Goal: Transaction & Acquisition: Purchase product/service

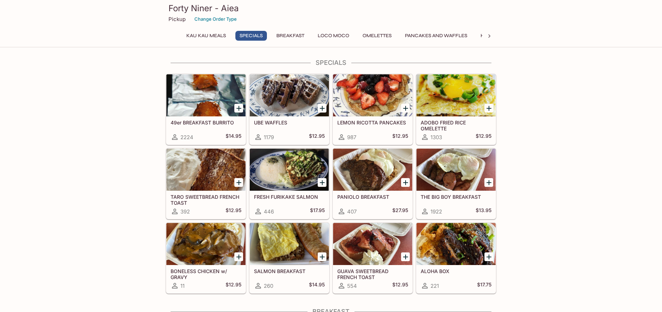
scroll to position [197, 0]
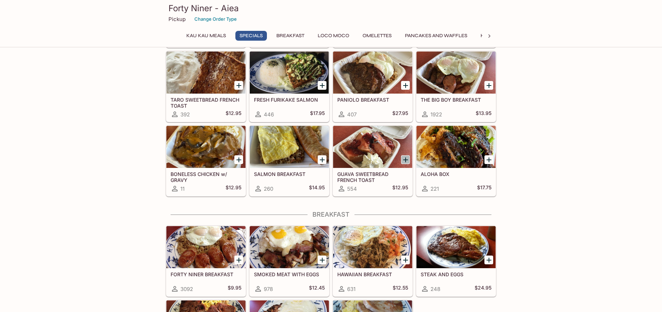
click at [406, 159] on icon "Add GUAVA SWEETBREAD FRENCH TOAST" at bounding box center [405, 159] width 5 height 5
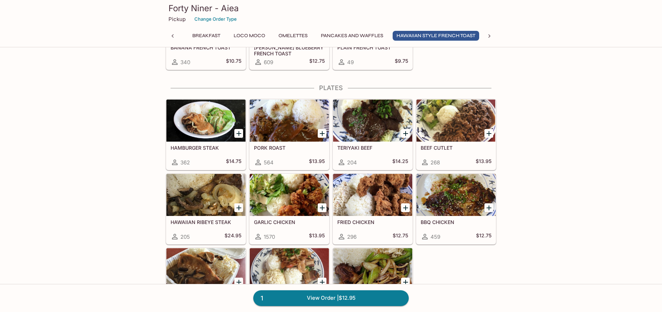
scroll to position [0, 84]
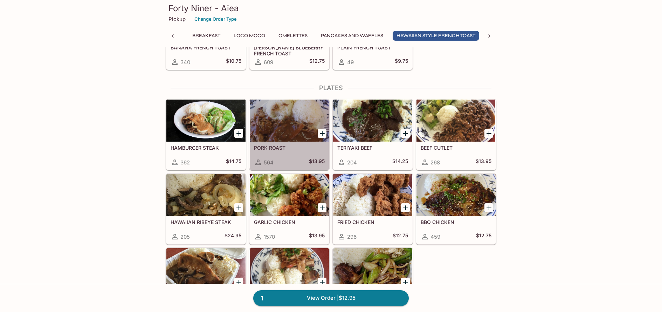
click at [292, 147] on h5 "PORK ROAST" at bounding box center [289, 148] width 71 height 6
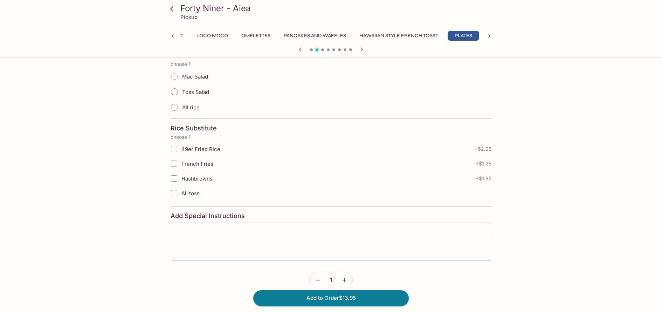
scroll to position [174, 0]
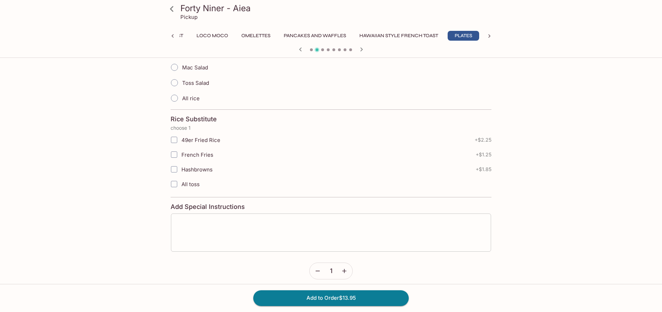
click at [195, 223] on textarea at bounding box center [331, 232] width 310 height 27
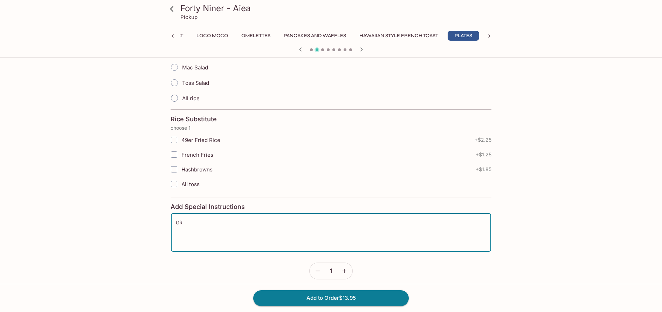
type textarea "G"
type textarea "GRAVY ON RICE AS WELL"
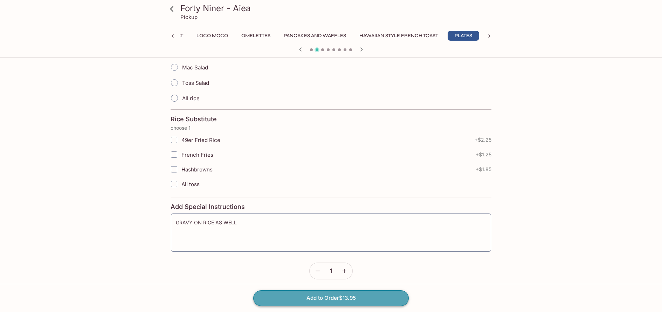
click at [325, 299] on button "Add to Order $13.95" at bounding box center [330, 297] width 155 height 15
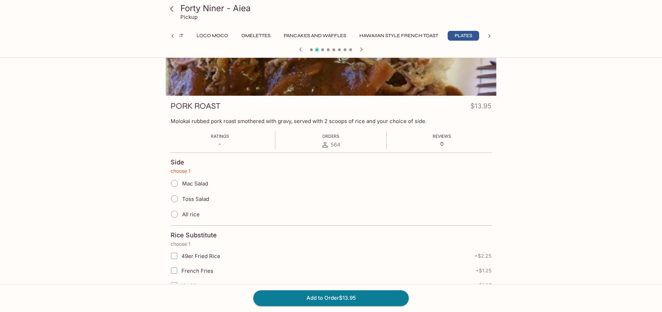
scroll to position [0, 0]
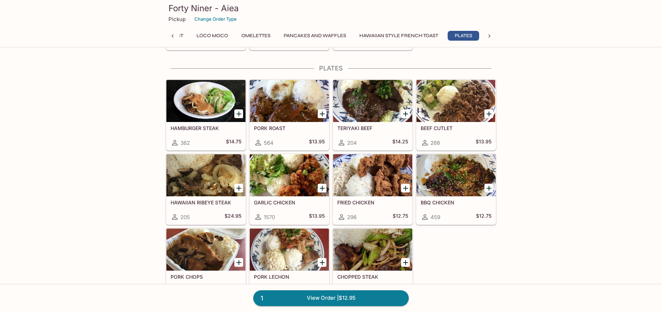
scroll to position [1139, 0]
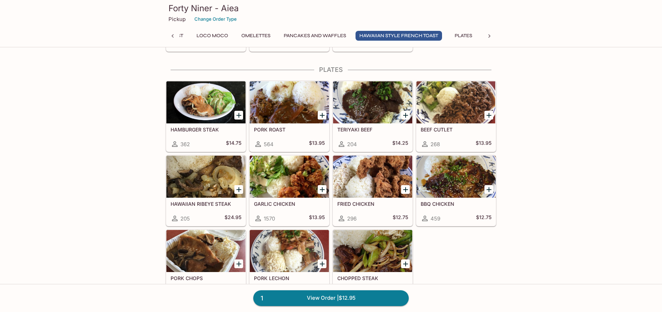
click at [296, 115] on div at bounding box center [289, 102] width 79 height 42
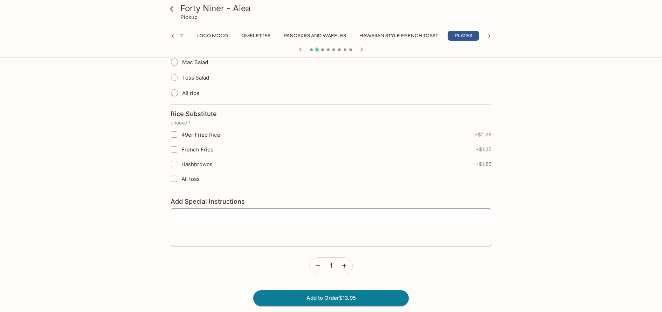
scroll to position [179, 0]
click at [344, 262] on icon "button" at bounding box center [344, 265] width 7 height 7
click at [313, 264] on button "button" at bounding box center [317, 265] width 16 height 16
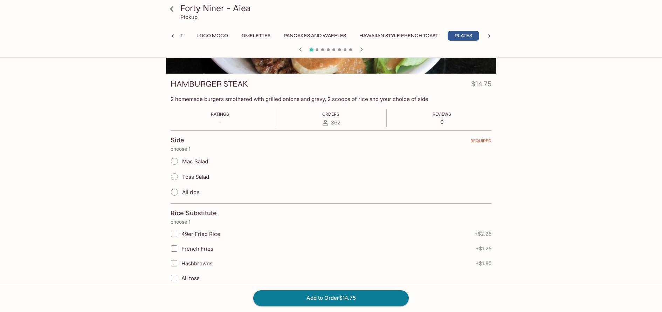
scroll to position [0, 0]
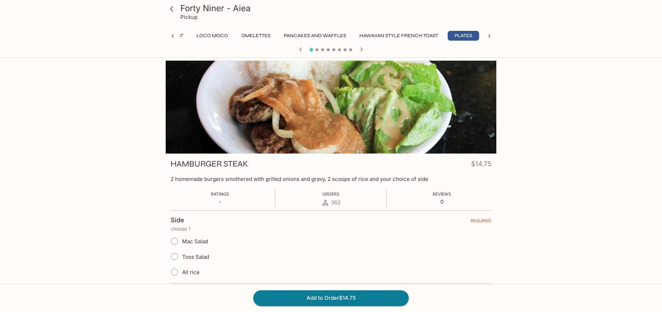
click at [489, 38] on icon at bounding box center [489, 36] width 7 height 7
click at [173, 35] on icon at bounding box center [172, 36] width 7 height 7
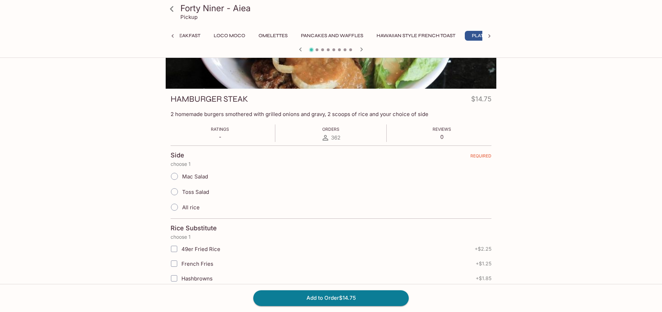
scroll to position [179, 0]
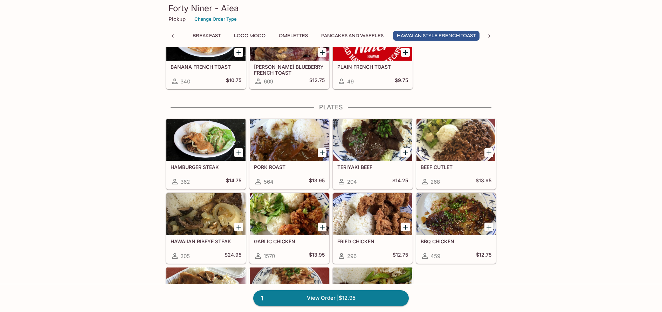
scroll to position [0, 84]
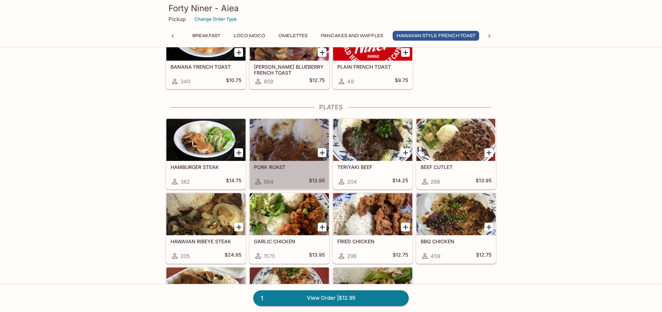
click at [295, 166] on h5 "PORK ROAST" at bounding box center [289, 167] width 71 height 6
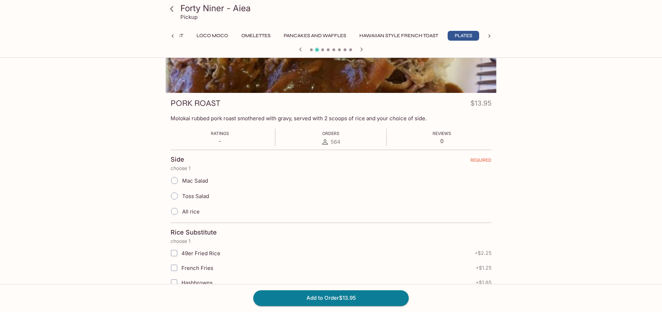
click at [175, 180] on input "Mac Salad" at bounding box center [174, 180] width 15 height 15
radio input "true"
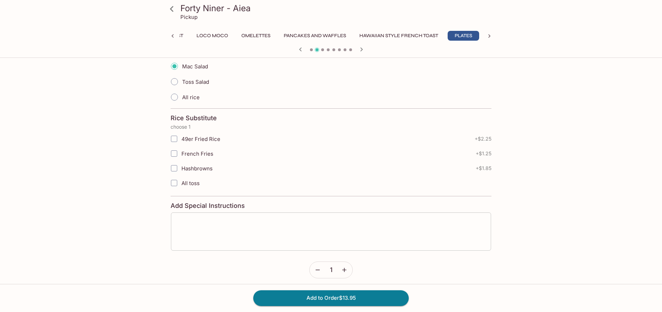
click at [233, 226] on textarea at bounding box center [331, 231] width 310 height 27
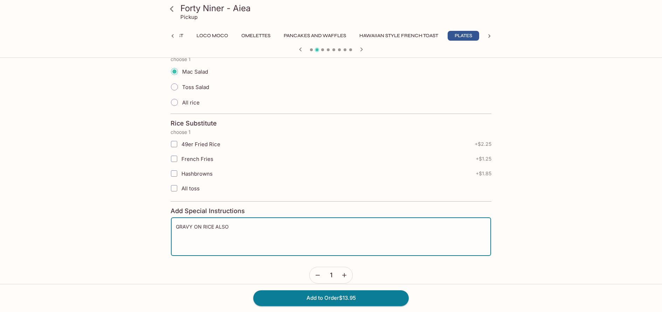
scroll to position [163, 0]
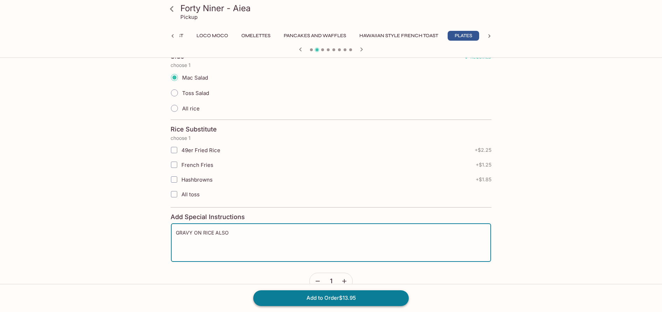
type textarea "GRAVY ON RICE ALSO"
click at [305, 296] on button "Add to Order $13.95" at bounding box center [330, 297] width 155 height 15
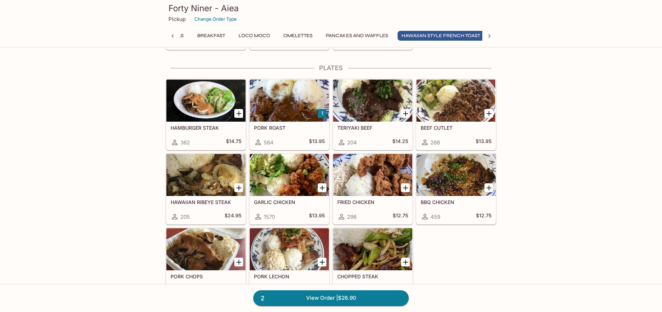
scroll to position [0, 84]
click at [489, 113] on icon "Add BEEF CUTLET" at bounding box center [488, 113] width 5 height 5
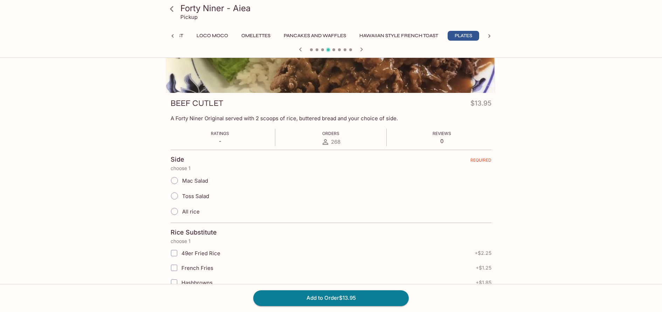
scroll to position [62, 0]
click at [199, 180] on span "Mac Salad" at bounding box center [195, 179] width 26 height 7
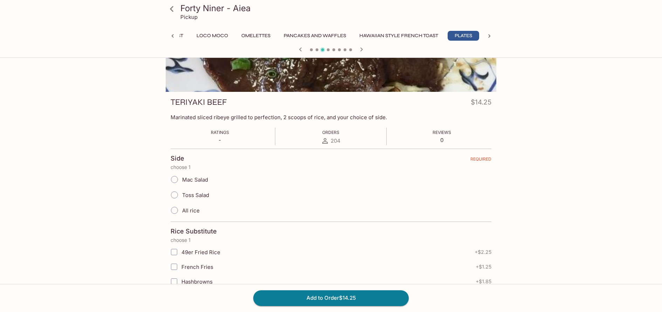
click at [360, 48] on icon "button" at bounding box center [361, 49] width 2 height 4
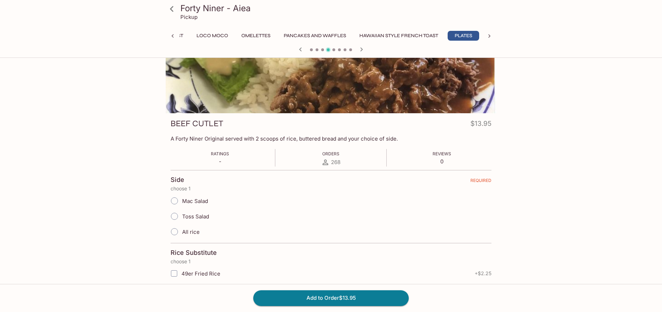
scroll to position [49, 0]
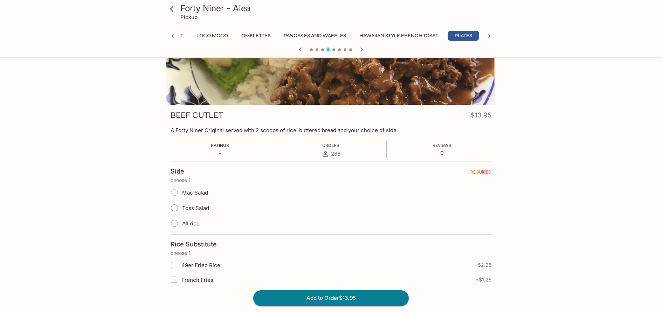
click at [174, 190] on input "Mac Salad" at bounding box center [174, 192] width 15 height 15
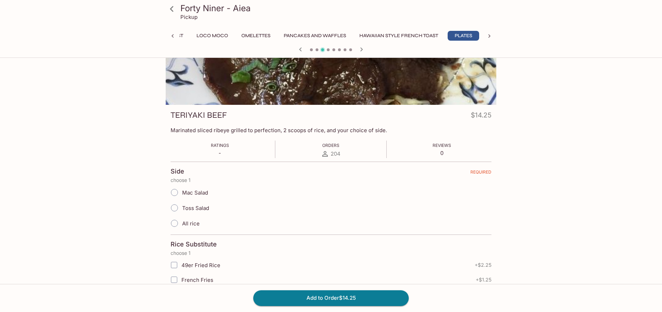
click at [360, 47] on icon "button" at bounding box center [361, 49] width 8 height 8
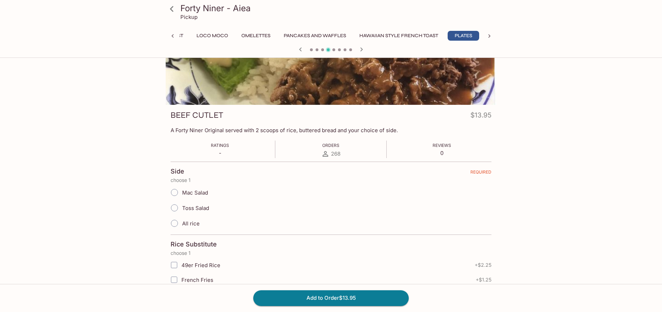
click at [330, 187] on div "Mac Salad" at bounding box center [330, 191] width 321 height 15
click at [197, 191] on span "Mac Salad" at bounding box center [195, 192] width 26 height 7
click at [182, 191] on input "Mac Salad" at bounding box center [174, 192] width 15 height 15
radio input "true"
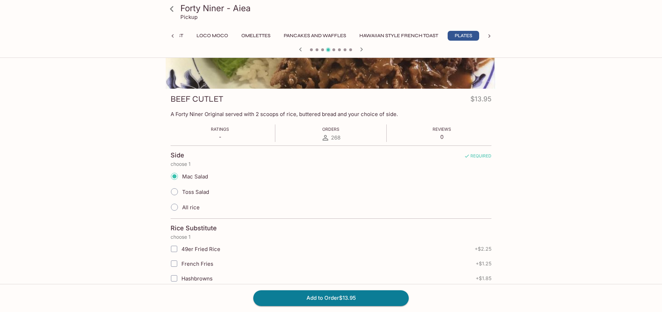
scroll to position [103, 0]
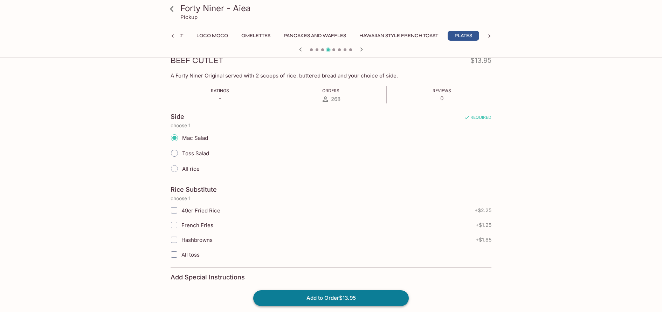
click at [316, 296] on button "Add to Order $13.95" at bounding box center [330, 297] width 155 height 15
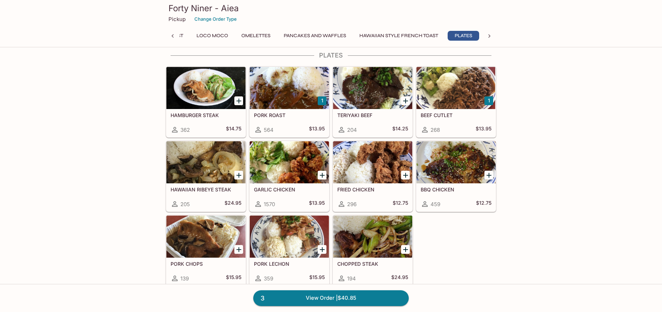
scroll to position [1194, 0]
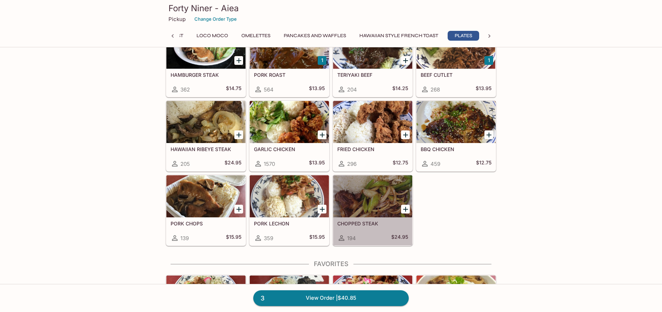
click at [386, 223] on h5 "CHOPPED STEAK" at bounding box center [372, 223] width 71 height 6
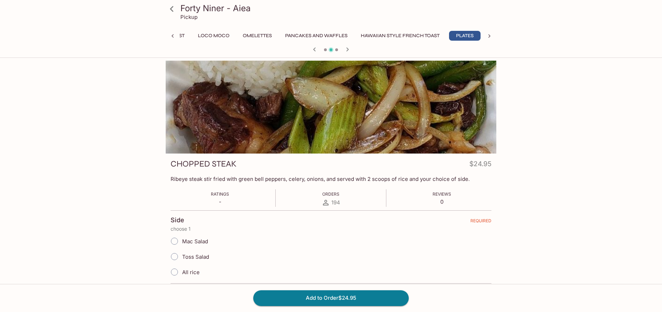
scroll to position [0, 121]
click at [199, 242] on span "Mac Salad" at bounding box center [195, 241] width 26 height 7
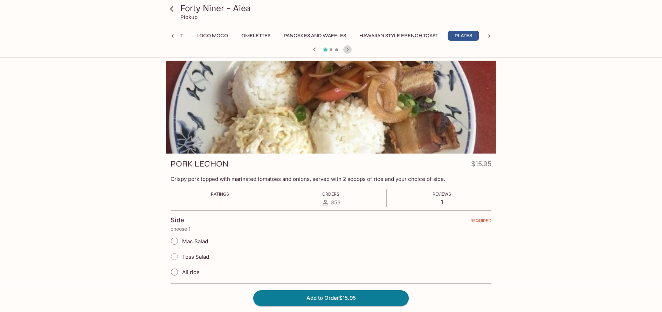
click at [348, 50] on icon "button" at bounding box center [347, 49] width 2 height 4
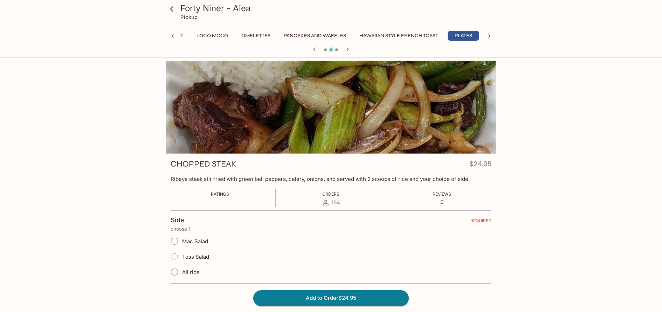
click at [204, 240] on span "Mac Salad" at bounding box center [195, 241] width 26 height 7
click at [182, 240] on input "Mac Salad" at bounding box center [174, 240] width 15 height 15
radio input "true"
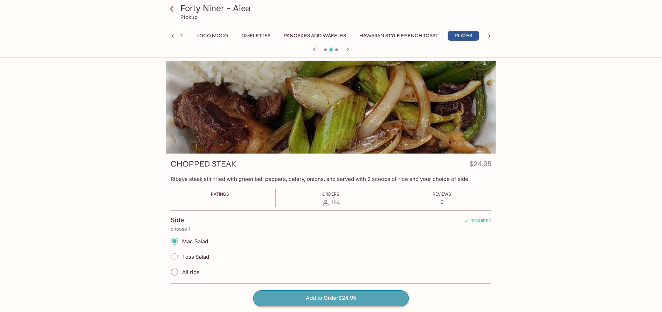
click at [327, 296] on button "Add to Order $24.95" at bounding box center [330, 297] width 155 height 15
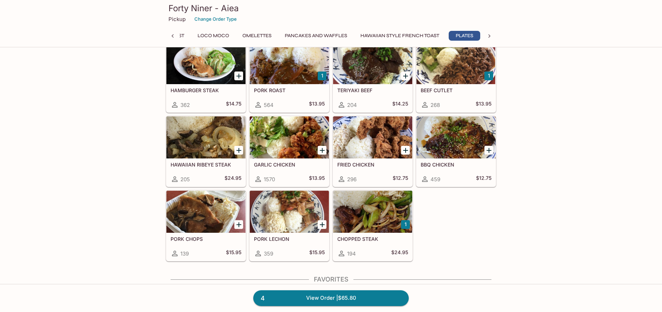
scroll to position [0, 121]
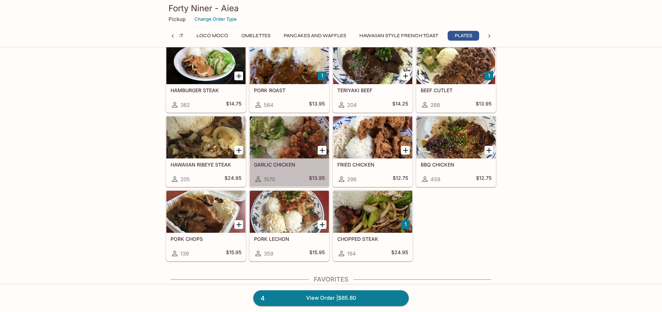
click at [318, 166] on h5 "GARLIC CHICKEN" at bounding box center [289, 164] width 71 height 6
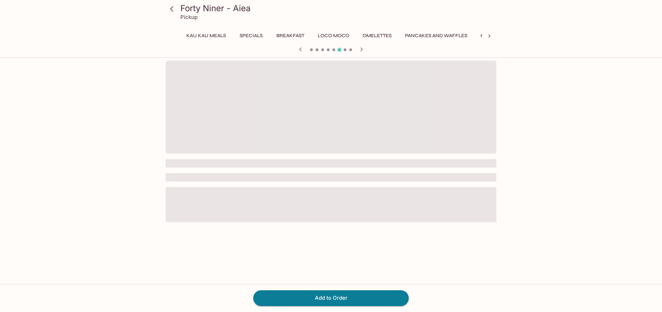
scroll to position [0, 121]
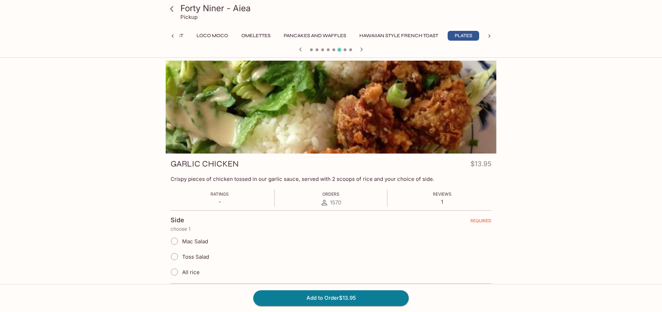
click at [204, 242] on span "Mac Salad" at bounding box center [195, 241] width 26 height 7
click at [182, 242] on input "Mac Salad" at bounding box center [174, 240] width 15 height 15
radio input "true"
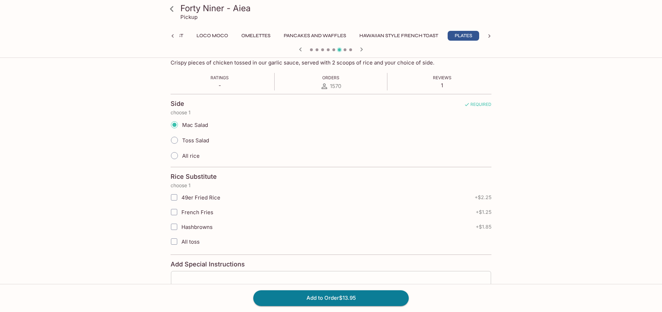
scroll to position [129, 0]
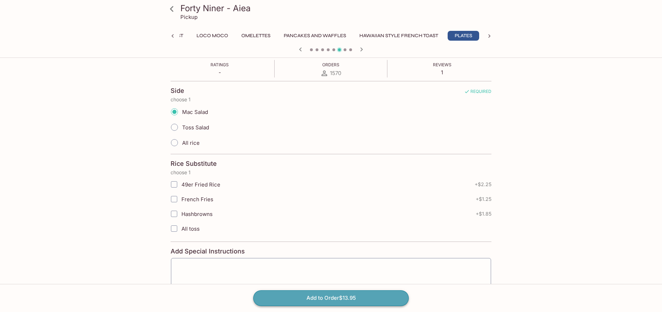
click at [347, 296] on button "Add to Order $13.95" at bounding box center [330, 297] width 155 height 15
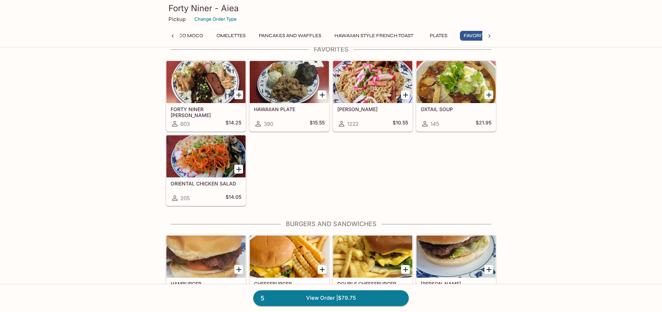
scroll to position [0, 161]
click at [378, 110] on h5 "[PERSON_NAME]" at bounding box center [372, 109] width 71 height 6
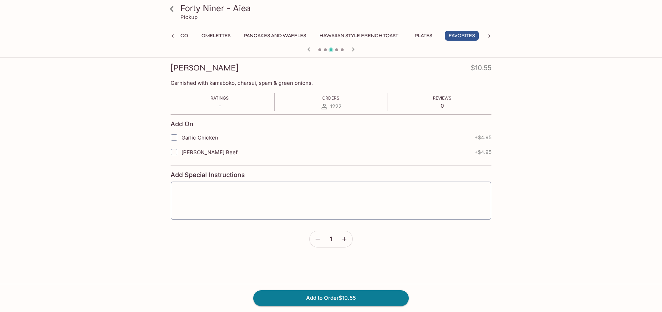
scroll to position [103, 0]
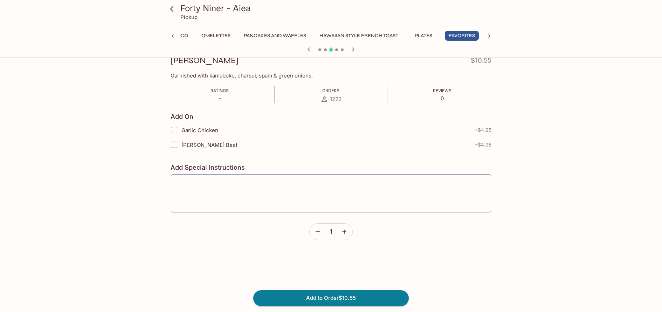
click at [201, 143] on span "[PERSON_NAME] Beef" at bounding box center [209, 144] width 56 height 7
click at [181, 143] on input "[PERSON_NAME] Beef" at bounding box center [174, 145] width 14 height 14
checkbox input "true"
click at [345, 232] on icon "button" at bounding box center [344, 231] width 7 height 7
click at [378, 300] on button "Add to Order $31.00" at bounding box center [330, 297] width 155 height 15
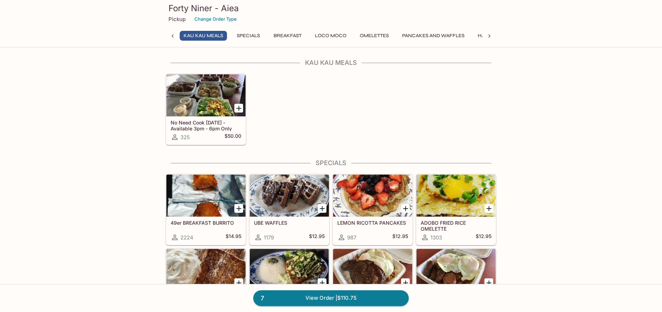
click at [201, 107] on div at bounding box center [205, 95] width 79 height 42
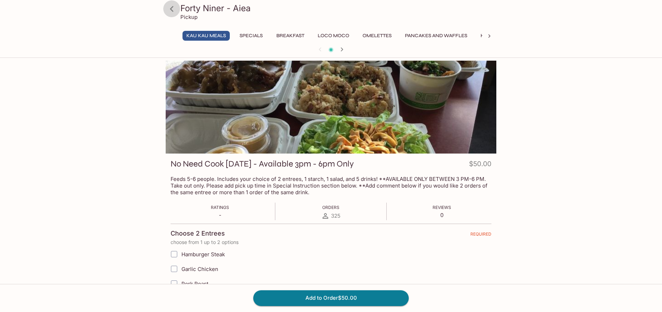
click at [174, 7] on icon at bounding box center [172, 9] width 12 height 12
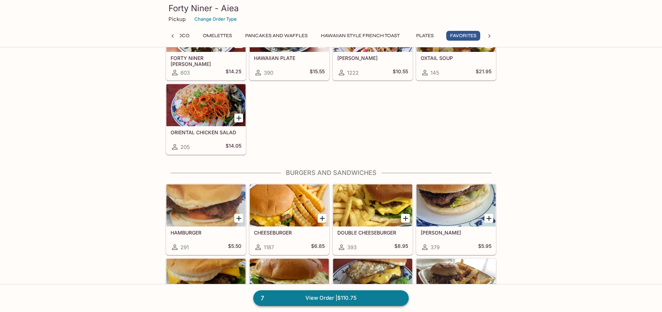
scroll to position [0, 161]
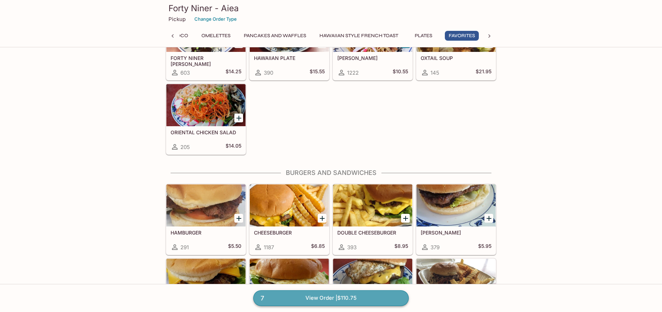
click at [322, 297] on link "7 View Order | $110.75" at bounding box center [330, 297] width 155 height 15
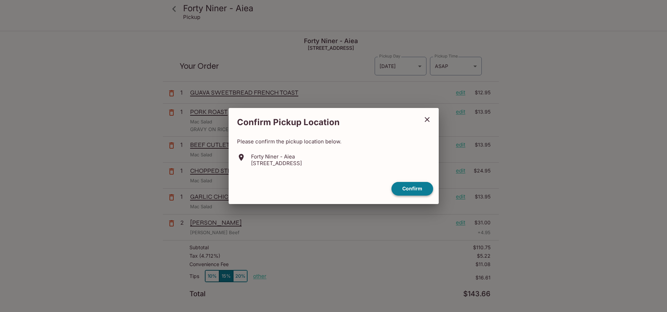
click at [409, 190] on button "Confirm" at bounding box center [412, 189] width 42 height 14
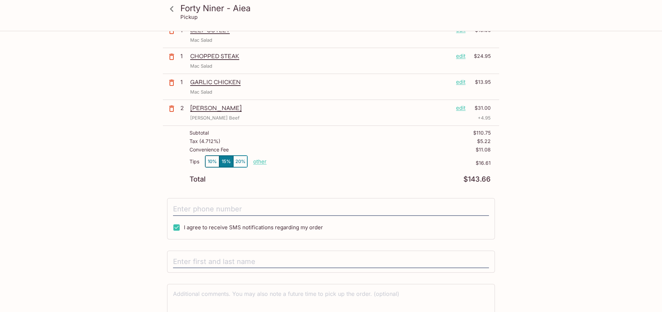
scroll to position [128, 0]
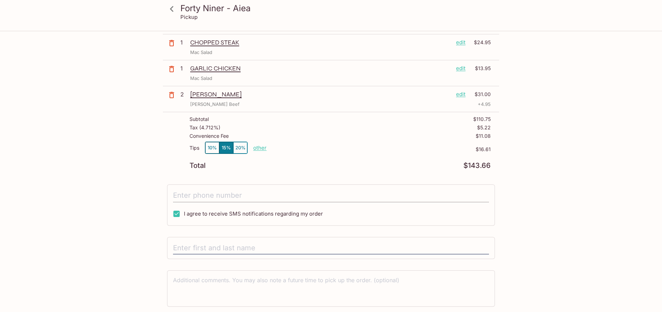
click at [309, 195] on input "tel" at bounding box center [331, 195] width 316 height 13
type input "[PHONE_NUMBER]"
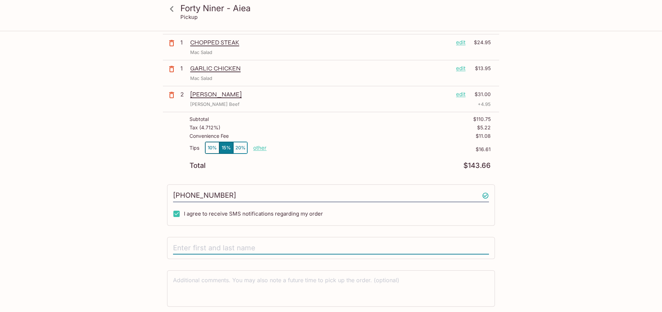
click at [332, 245] on input "text" at bounding box center [331, 247] width 316 height 13
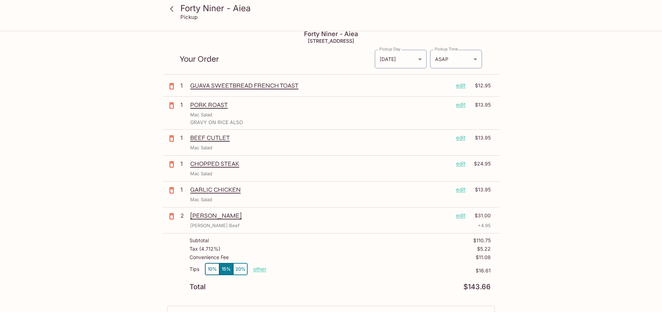
scroll to position [0, 0]
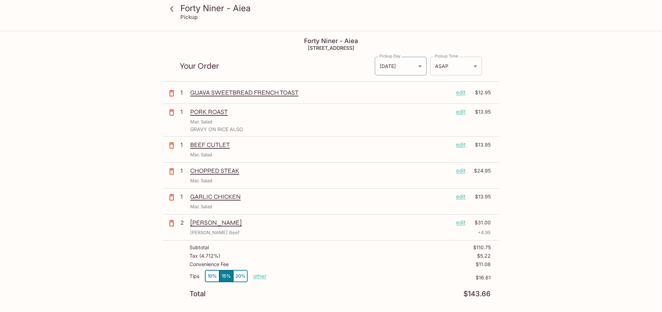
type input "[PERSON_NAME]"
click at [476, 67] on body "Forty Niner - Aiea Pickup Forty Niner - Aiea 98-[STREET_ADDRESS] Your Order Pic…" at bounding box center [333, 188] width 667 height 312
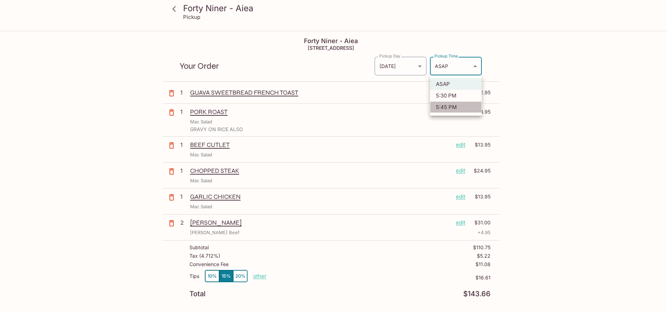
click at [444, 106] on li "5:45 PM" at bounding box center [456, 107] width 52 height 12
type input "[DATE]T03:45:27.000000Z"
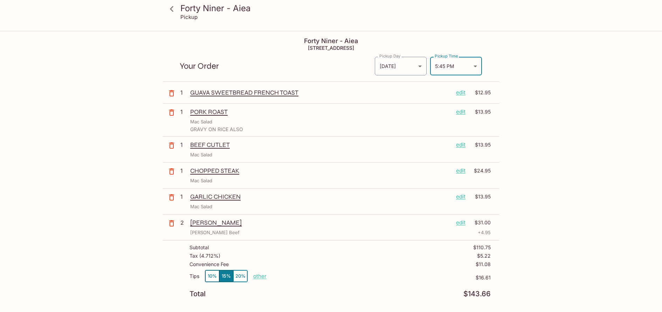
click at [536, 76] on div "Forty Niner - Aiea Pickup Forty Niner - Aiea 98-[STREET_ADDRESS] Your Order Pic…" at bounding box center [331, 248] width 448 height 432
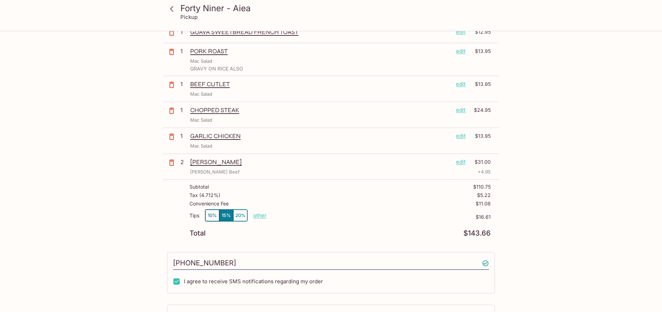
scroll to position [152, 0]
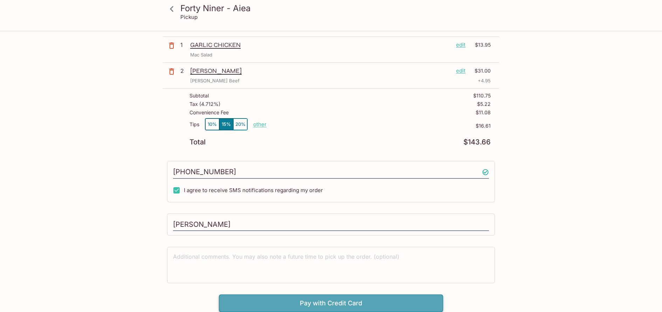
click at [325, 303] on button "Pay with Credit Card" at bounding box center [331, 303] width 224 height 18
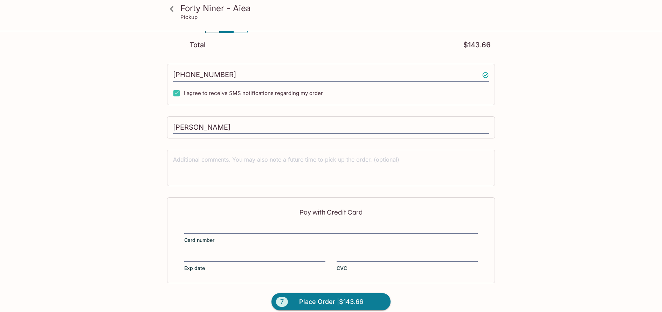
scroll to position [257, 0]
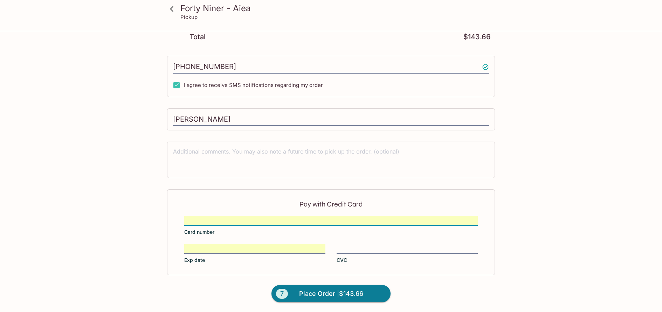
click at [326, 297] on span "Place Order | $143.66" at bounding box center [331, 293] width 64 height 11
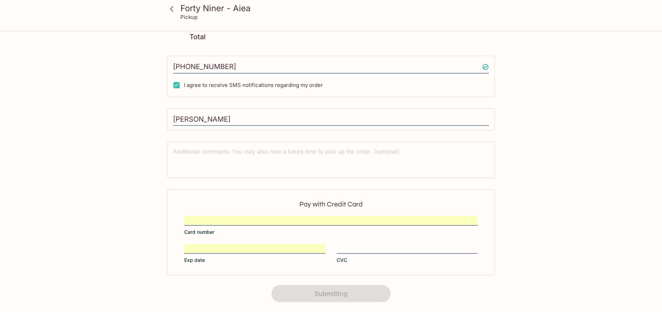
scroll to position [95, 0]
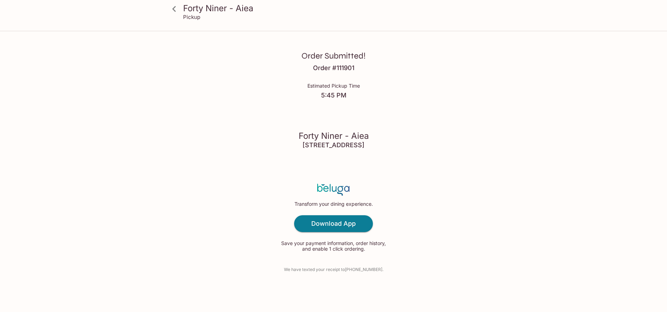
click at [175, 6] on icon at bounding box center [174, 9] width 4 height 6
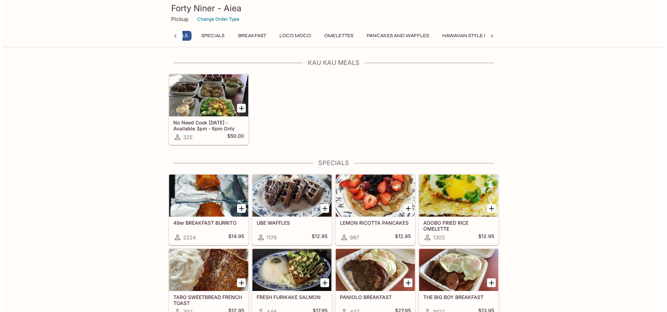
scroll to position [0, 3]
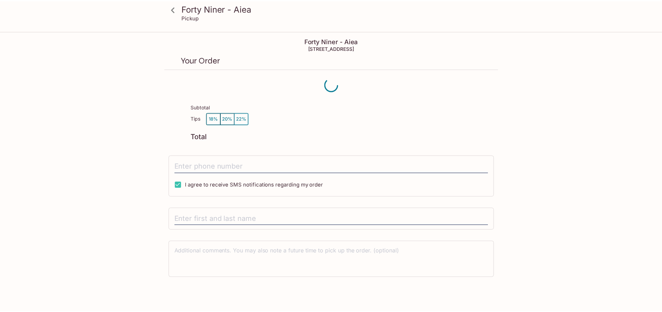
scroll to position [32, 0]
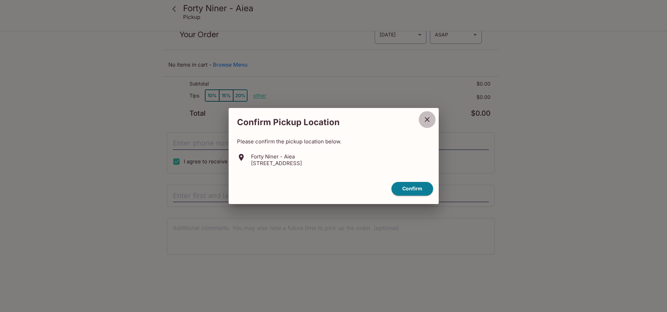
click at [430, 119] on icon "close" at bounding box center [427, 119] width 8 height 8
